Goal: Navigation & Orientation: Find specific page/section

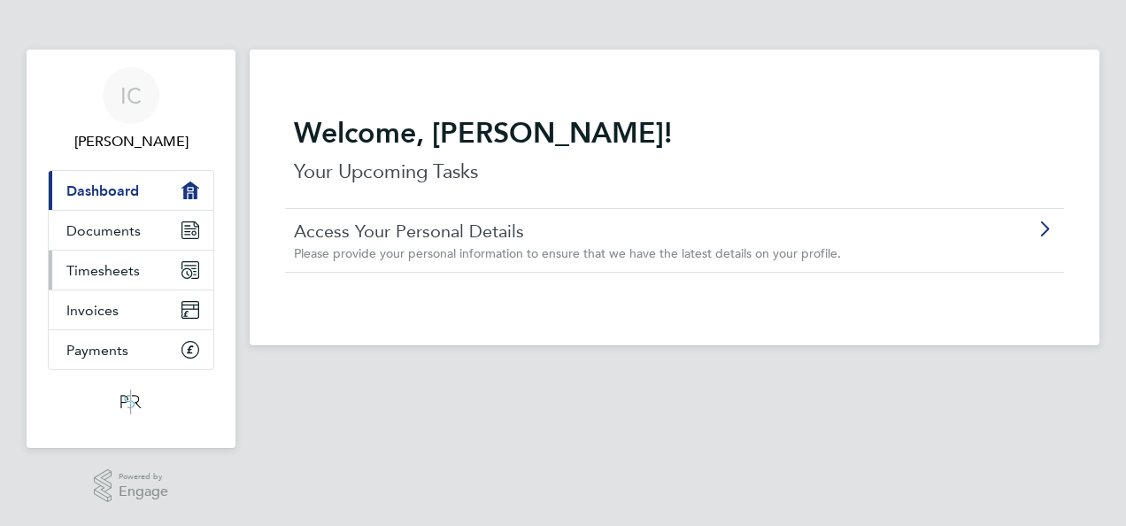
click at [112, 268] on span "Timesheets" at bounding box center [102, 270] width 73 height 17
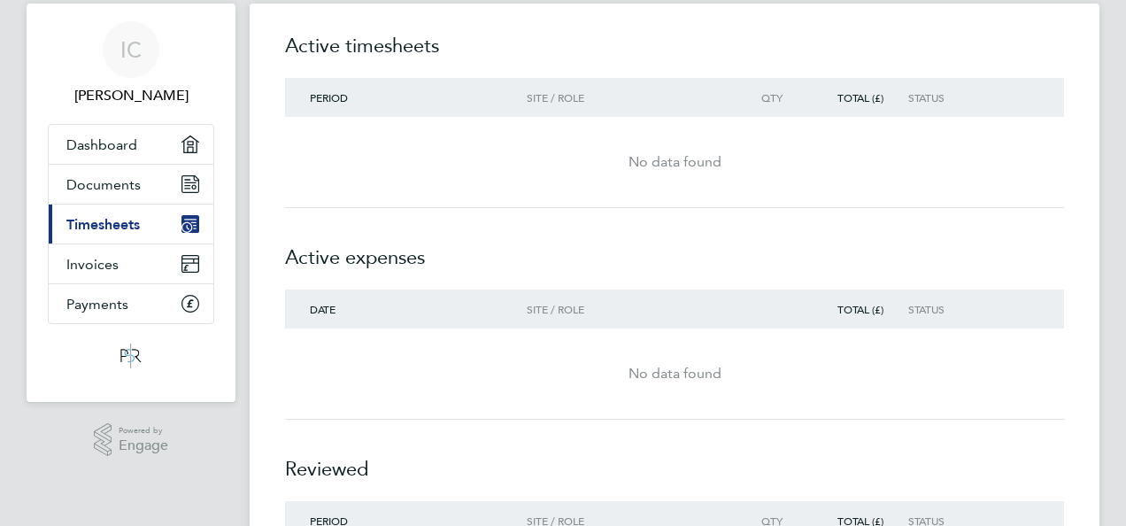
scroll to position [42, 0]
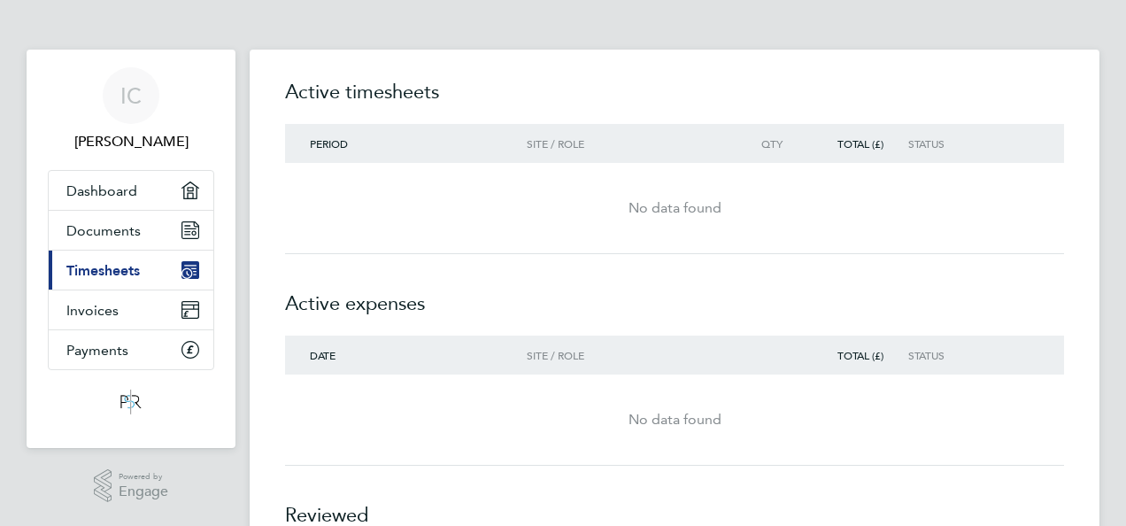
click at [112, 267] on span "Timesheets" at bounding box center [102, 270] width 73 height 17
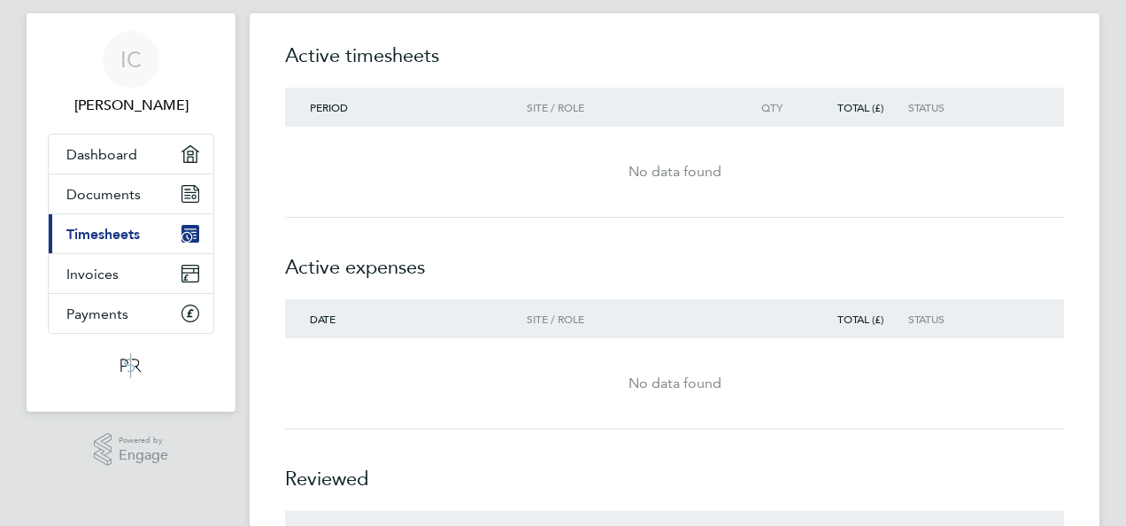
scroll to position [32, 0]
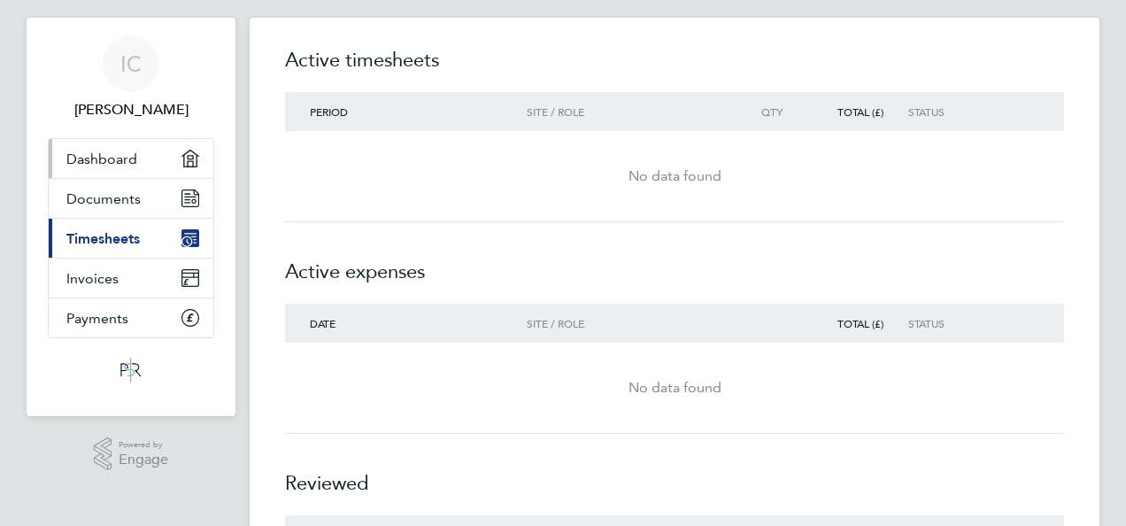
click at [127, 160] on span "Dashboard" at bounding box center [101, 159] width 71 height 17
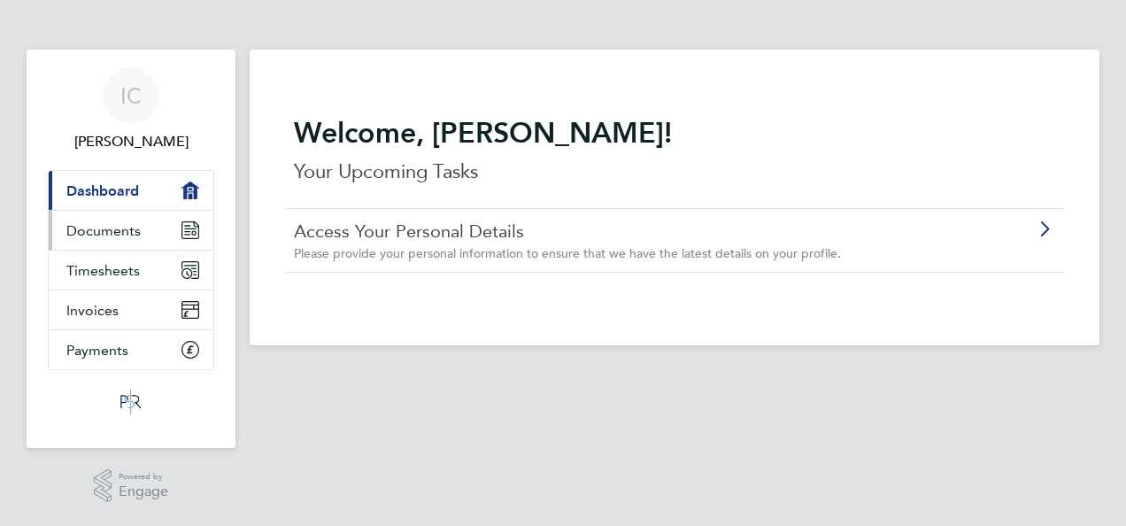
click at [97, 228] on span "Documents" at bounding box center [103, 230] width 74 height 17
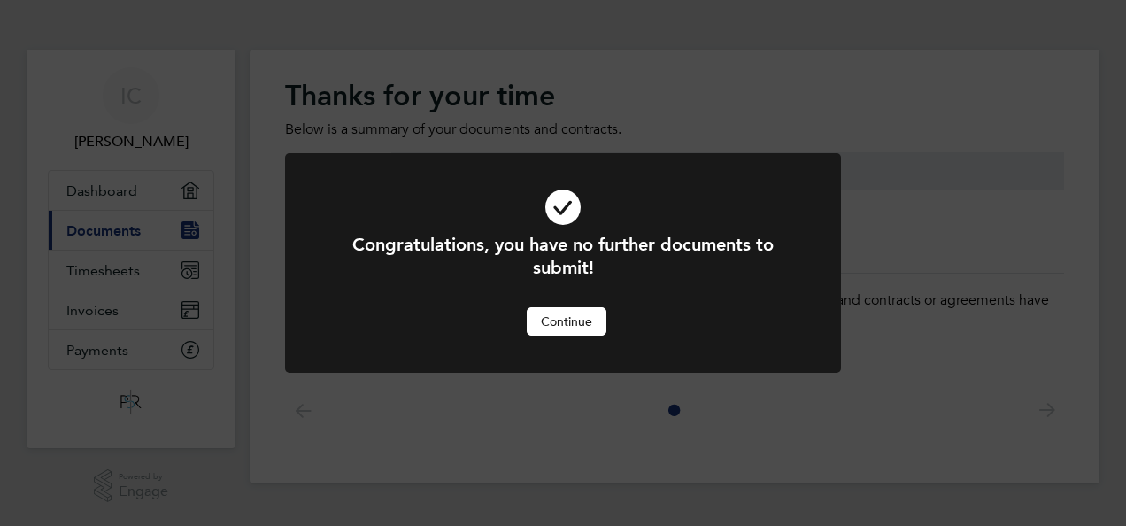
click at [561, 313] on button "Continue" at bounding box center [567, 321] width 80 height 28
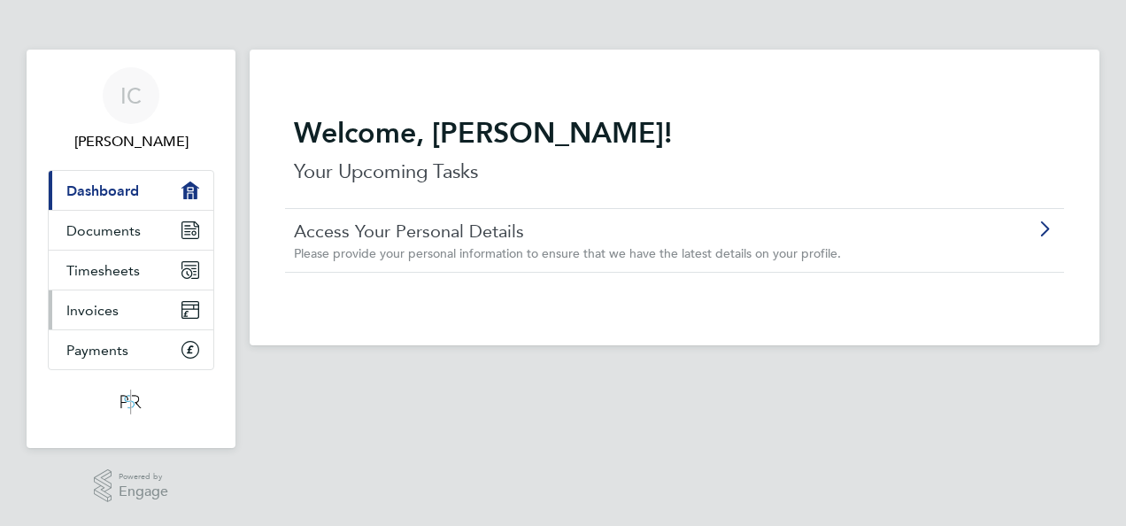
click at [129, 303] on link "Invoices" at bounding box center [131, 309] width 165 height 39
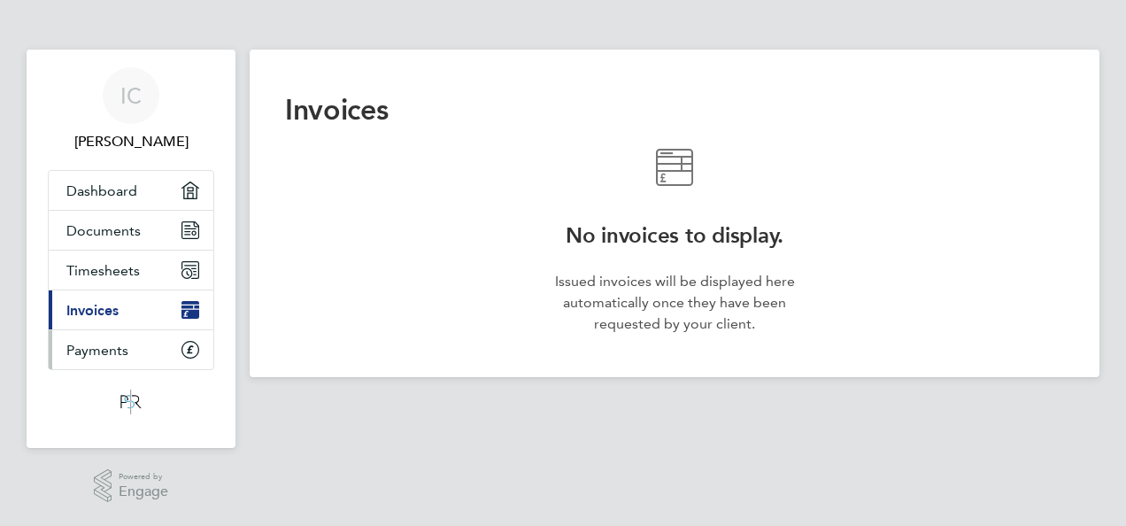
click at [127, 340] on link "Payments" at bounding box center [131, 349] width 165 height 39
